Goal: Task Accomplishment & Management: Manage account settings

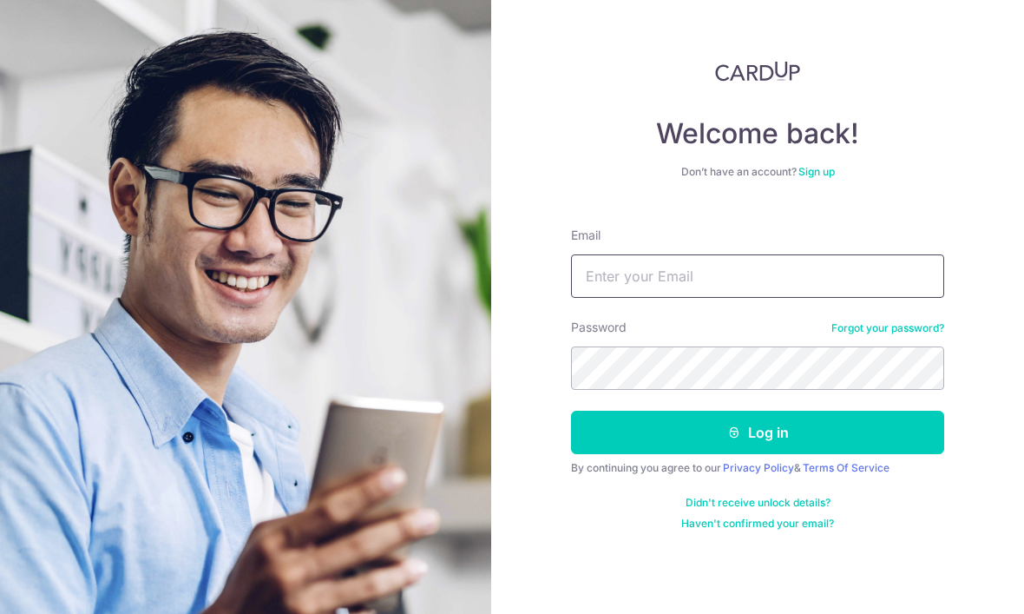
type input "[EMAIL_ADDRESS][DOMAIN_NAME]"
click at [758, 432] on button "Log in" at bounding box center [757, 432] width 373 height 43
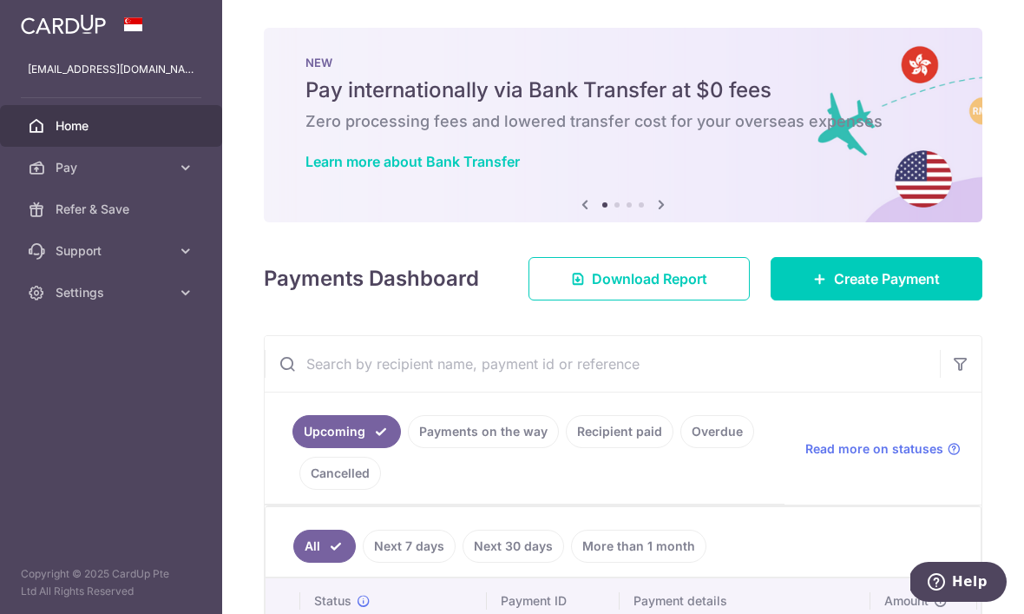
scroll to position [-1, 0]
click at [0, 0] on icon "button" at bounding box center [0, 0] width 0 height 0
click at [73, 295] on span "Settings" at bounding box center [113, 292] width 115 height 17
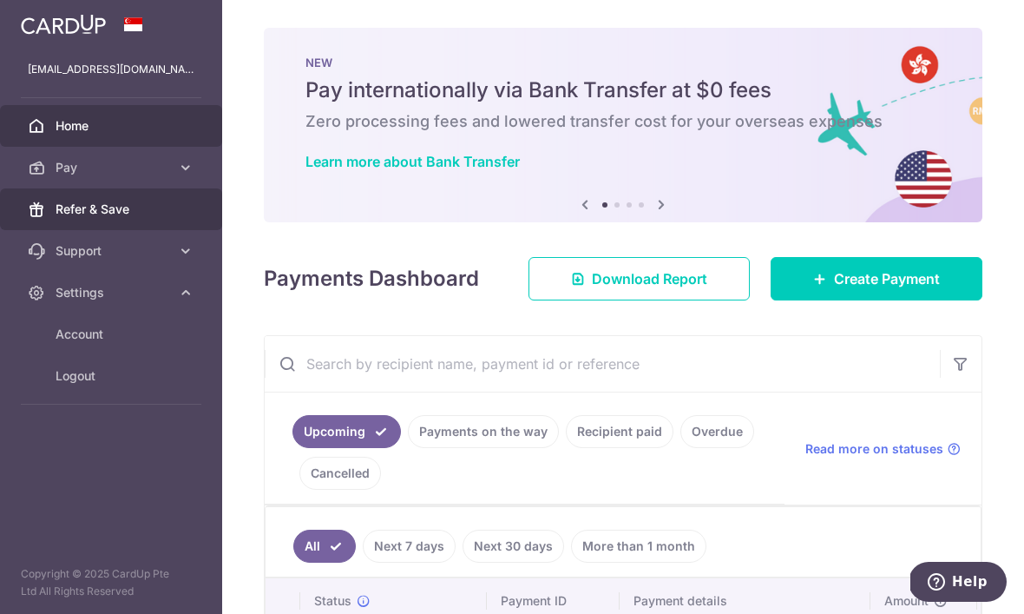
click at [80, 211] on span "Refer & Save" at bounding box center [113, 209] width 115 height 17
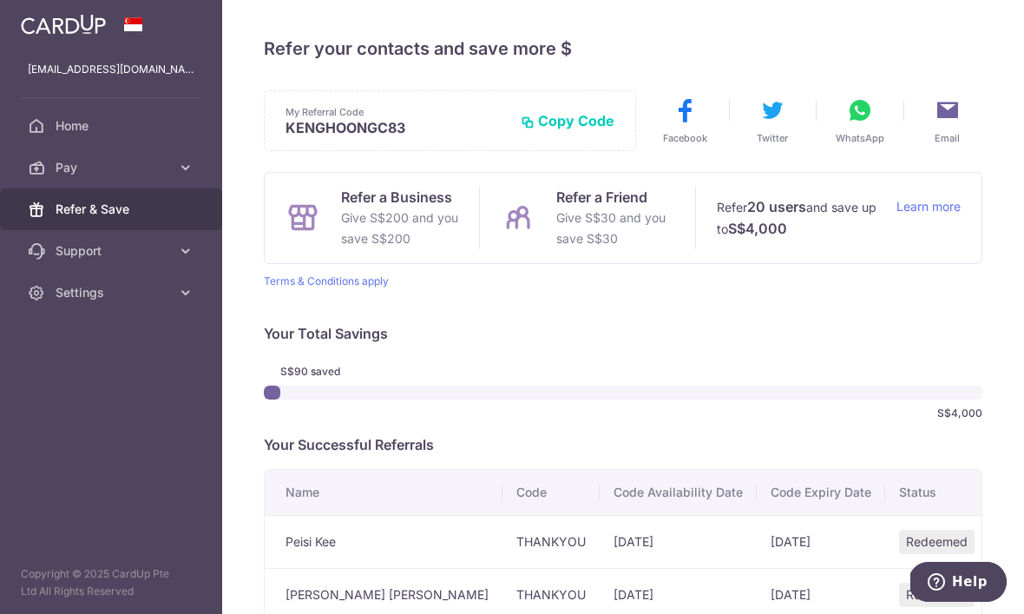
click at [556, 249] on p "Give S$30 and you save S$30" at bounding box center [614, 228] width 117 height 42
click at [521, 129] on button "Copy Code" at bounding box center [568, 120] width 94 height 17
click at [556, 249] on p "Give S$30 and you save S$30" at bounding box center [614, 228] width 117 height 42
click at [931, 240] on link "Learn more" at bounding box center [929, 217] width 64 height 43
